Goal: Find contact information: Find contact information

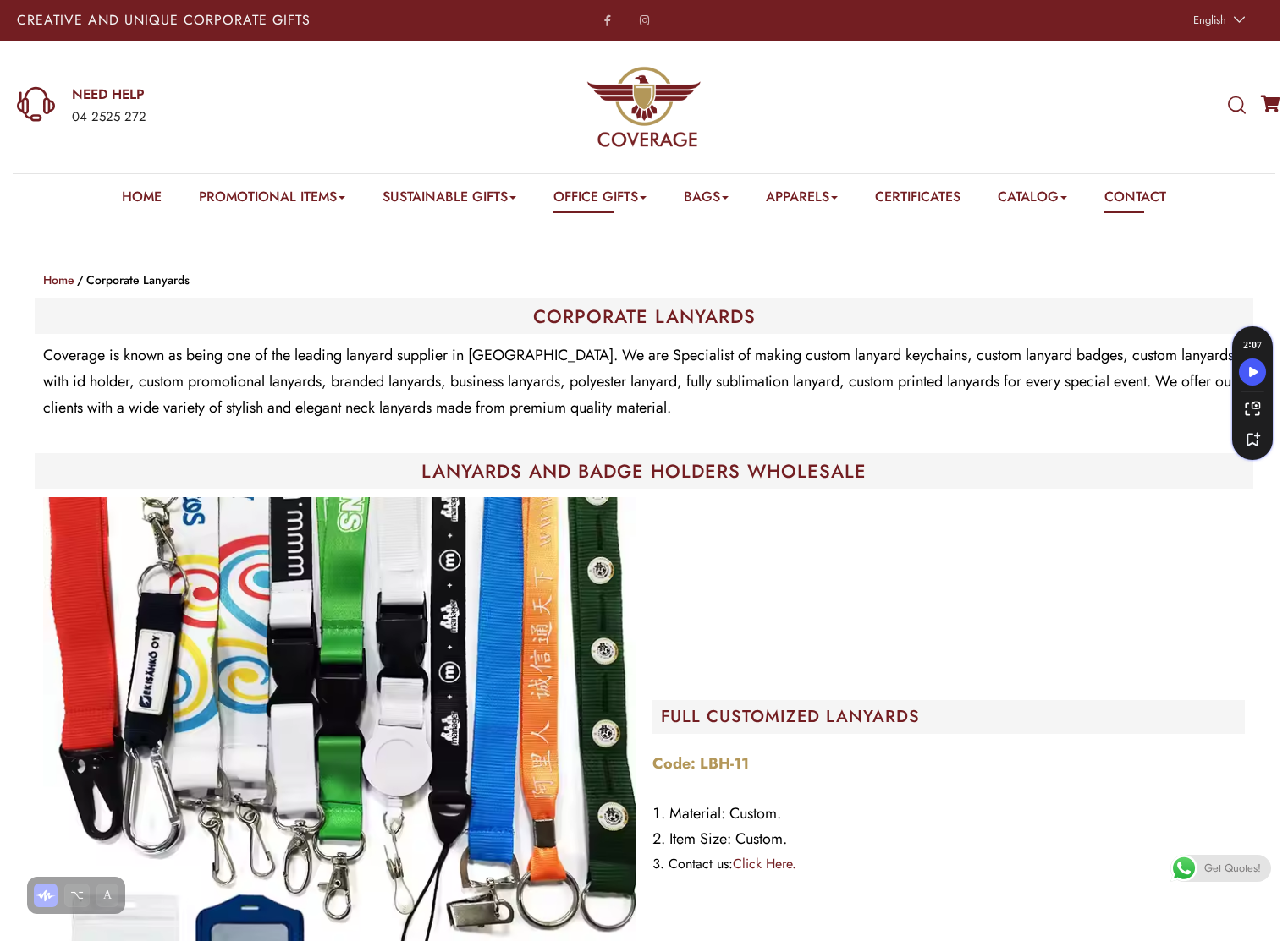
click at [1142, 192] on link "Contact" at bounding box center [1135, 199] width 61 height 26
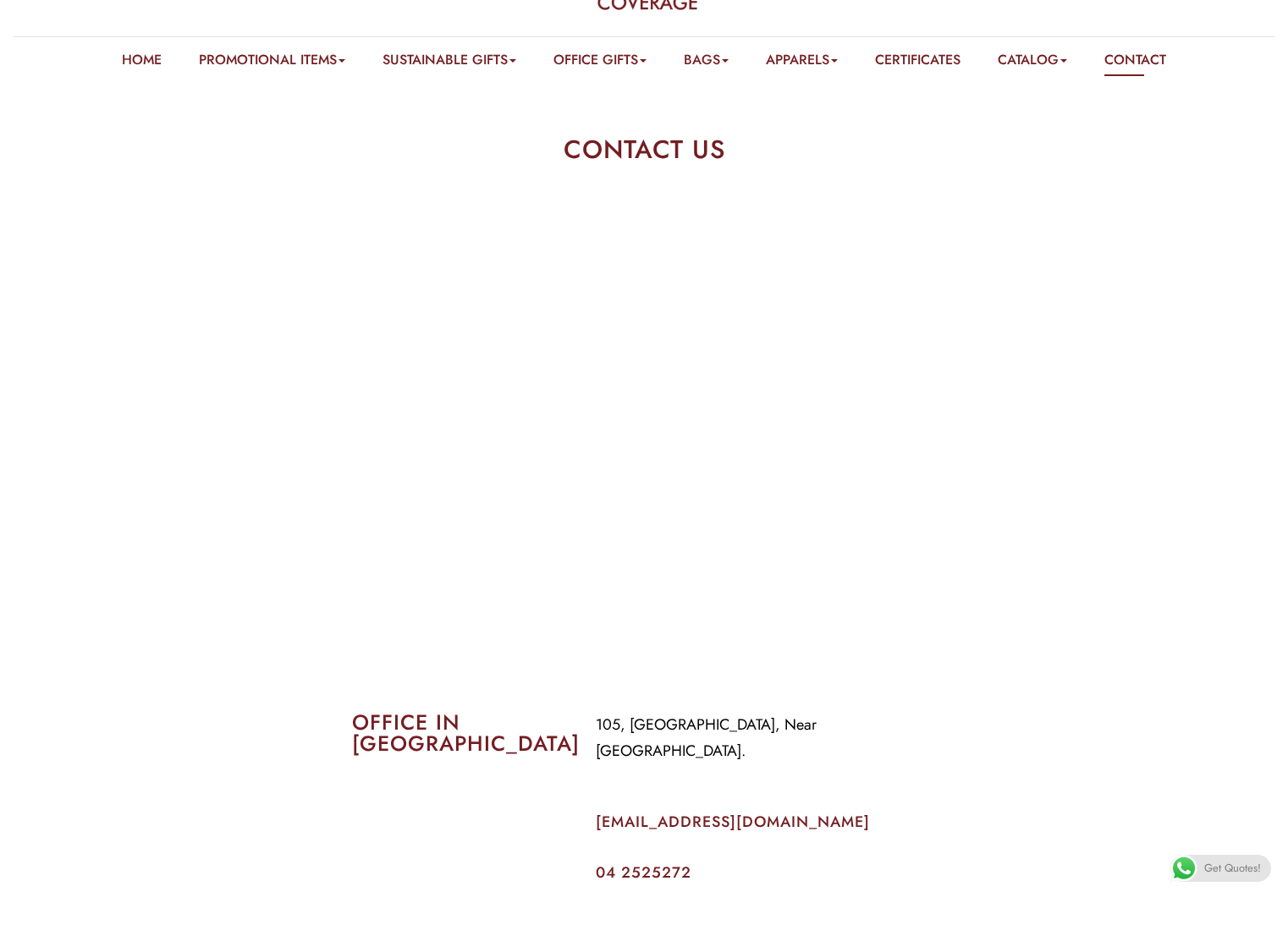
scroll to position [140, 0]
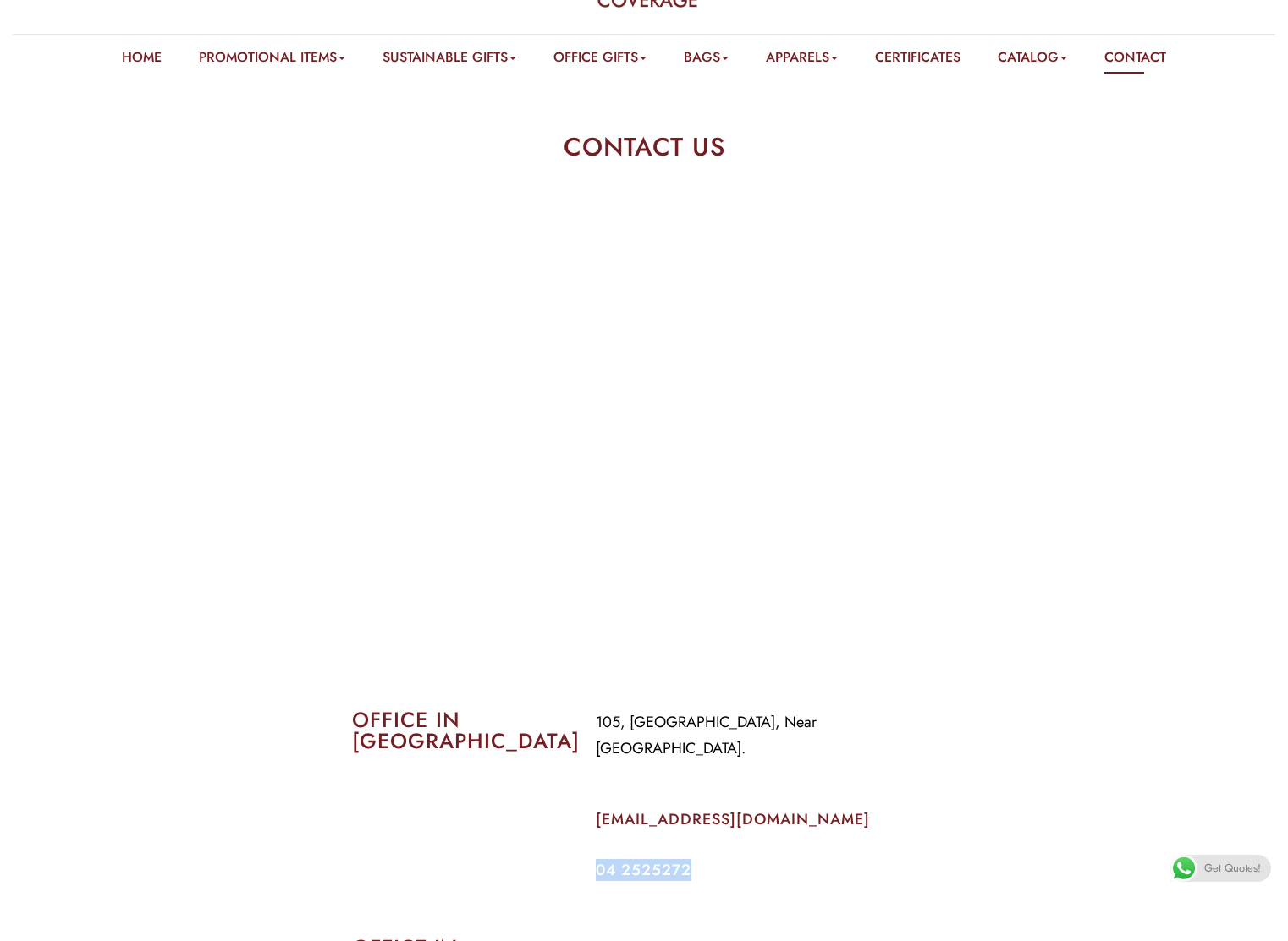
drag, startPoint x: 707, startPoint y: 841, endPoint x: 595, endPoint y: 841, distance: 112.0
click at [595, 841] on div "105, Al Faraidooni Building, Near Al Jadeed Bakery. info@coverageuae.com 04 252…" at bounding box center [765, 793] width 365 height 193
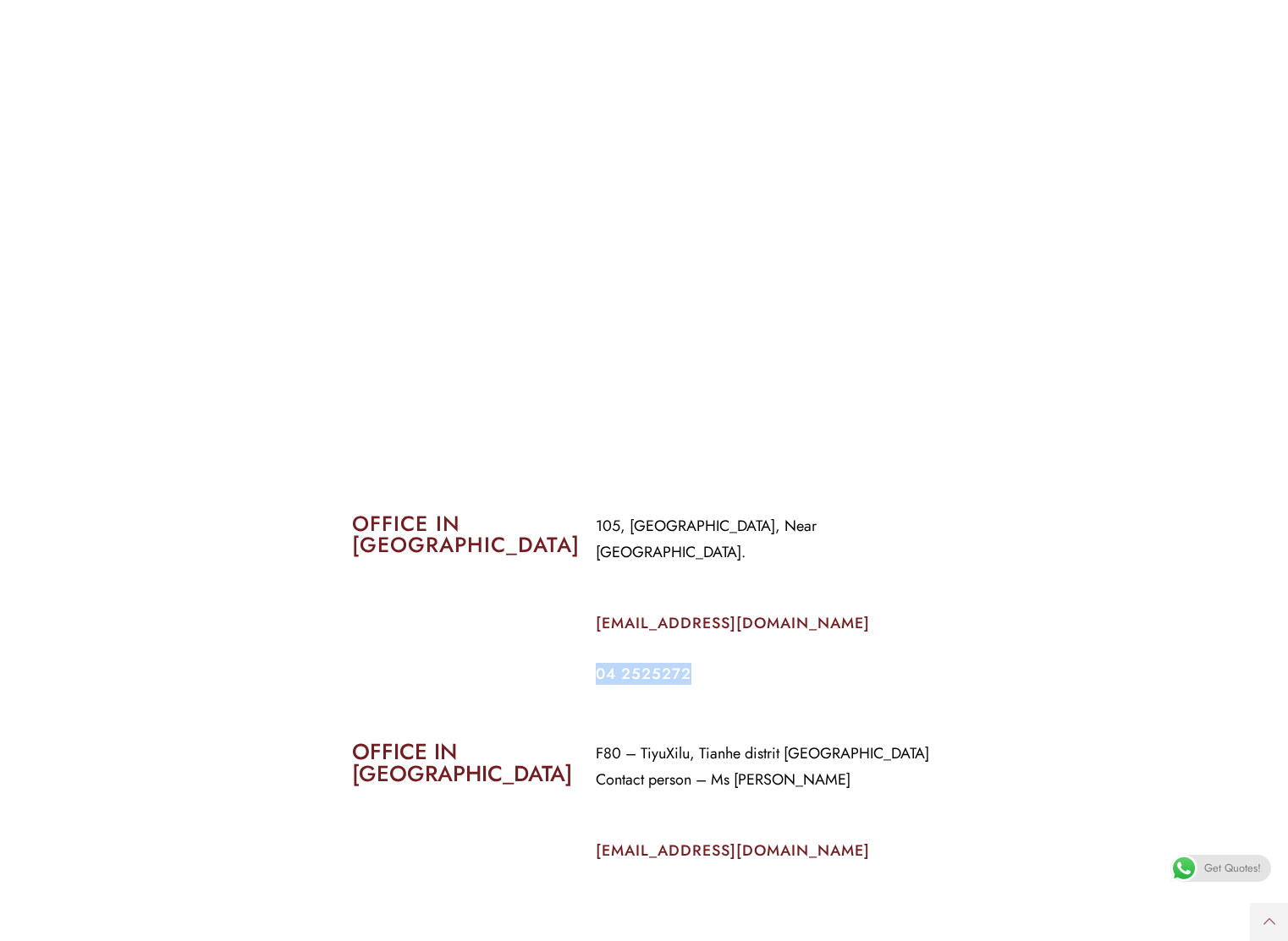
scroll to position [0, 0]
